Goal: Find specific page/section: Find specific page/section

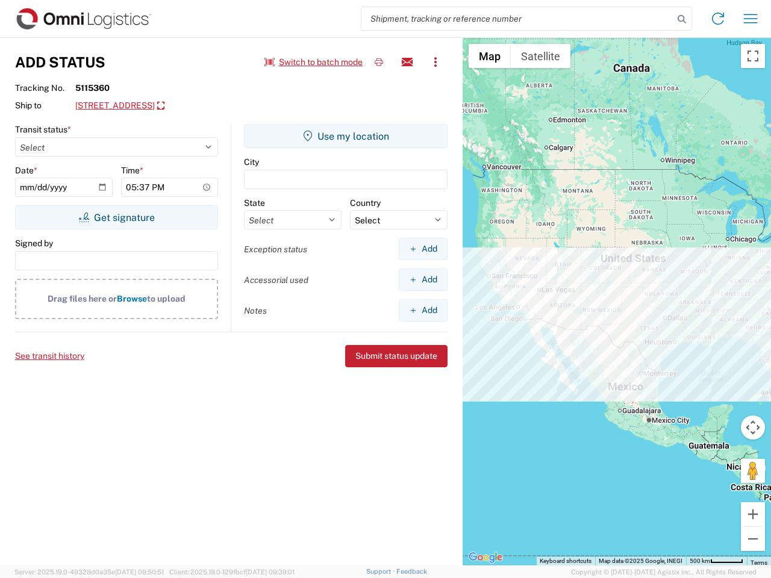
click at [517, 19] on input "search" at bounding box center [517, 18] width 312 height 23
click at [682, 19] on icon at bounding box center [681, 19] width 17 height 17
click at [718, 19] on icon at bounding box center [717, 18] width 19 height 19
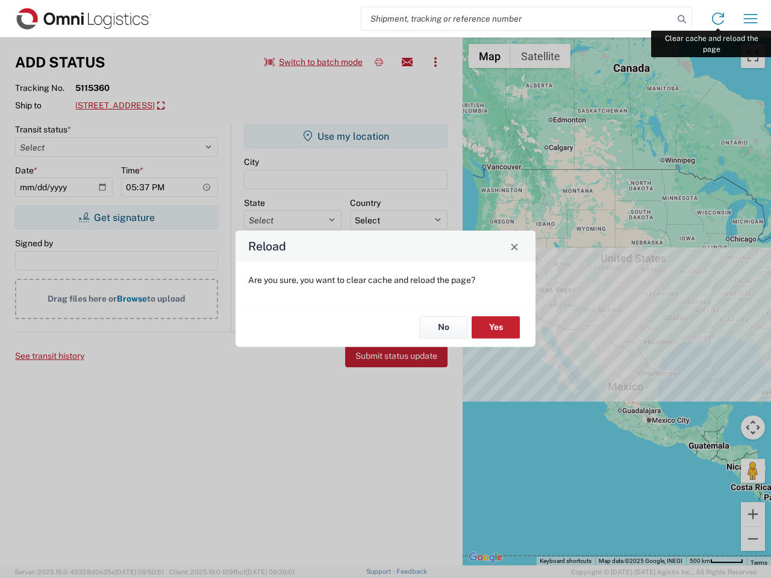
click at [751, 19] on div "Reload Are you sure, you want to clear cache and reload the page? No Yes" at bounding box center [385, 289] width 771 height 578
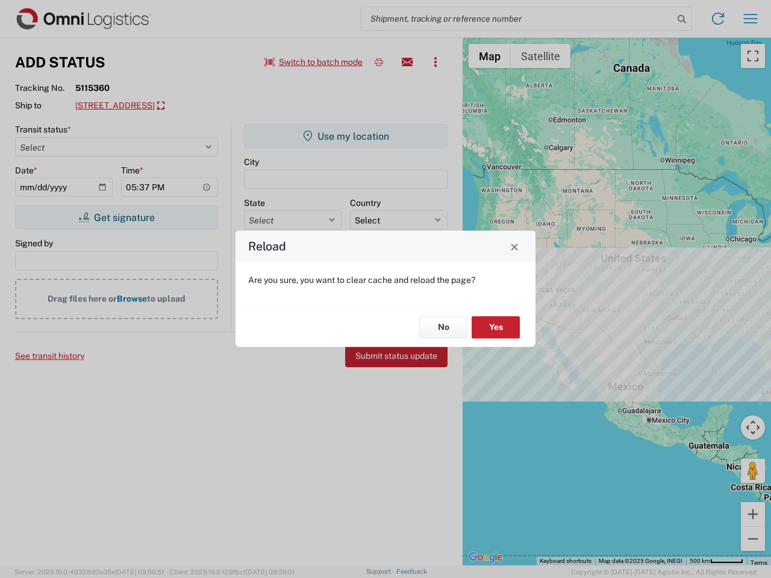
click at [314, 62] on div "Reload Are you sure, you want to clear cache and reload the page? No Yes" at bounding box center [385, 289] width 771 height 578
click at [379, 62] on div "Reload Are you sure, you want to clear cache and reload the page? No Yes" at bounding box center [385, 289] width 771 height 578
click at [407, 62] on div "Reload Are you sure, you want to clear cache and reload the page? No Yes" at bounding box center [385, 289] width 771 height 578
click at [436, 62] on div "Reload Are you sure, you want to clear cache and reload the page? No Yes" at bounding box center [385, 289] width 771 height 578
click at [184, 106] on div "Reload Are you sure, you want to clear cache and reload the page? No Yes" at bounding box center [385, 289] width 771 height 578
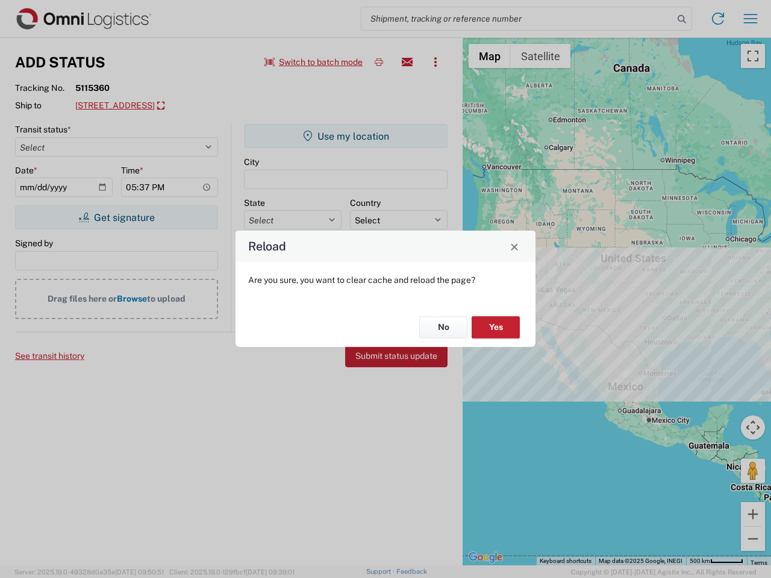
click at [116, 217] on div "Reload Are you sure, you want to clear cache and reload the page? No Yes" at bounding box center [385, 289] width 771 height 578
